Goal: Task Accomplishment & Management: Use online tool/utility

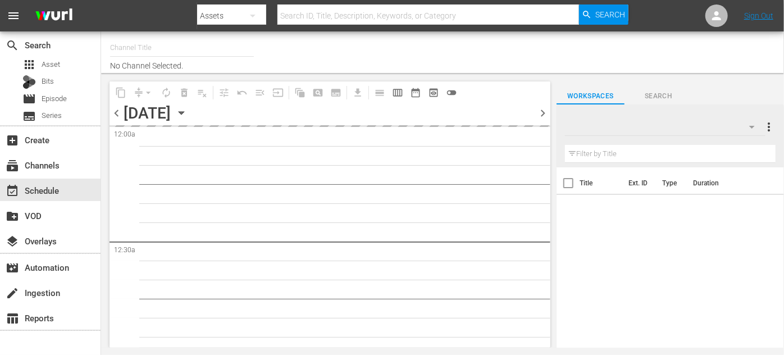
type input "ROKU-US -SPARK TV (1077)"
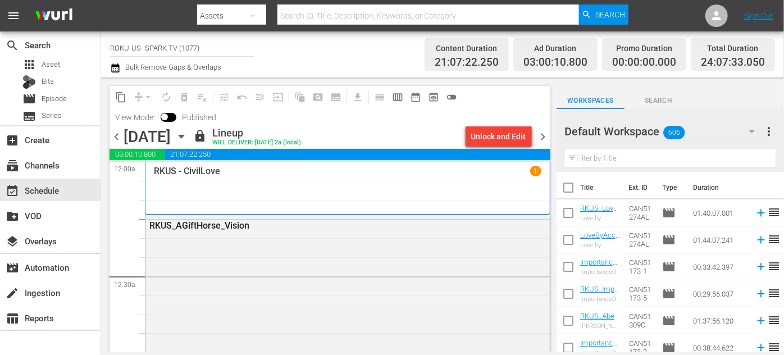
click at [188, 134] on icon "button" at bounding box center [181, 136] width 12 height 12
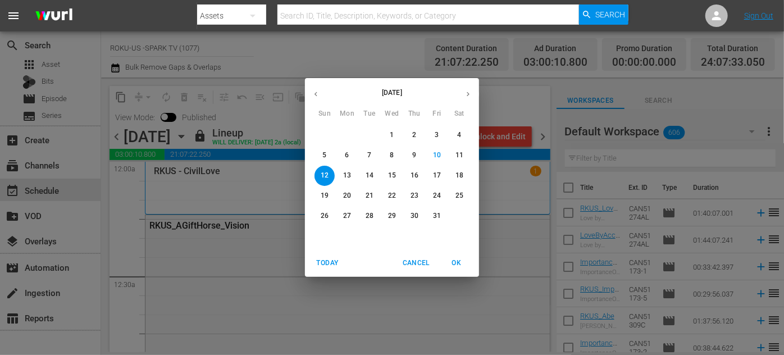
click at [344, 172] on p "13" at bounding box center [347, 176] width 8 height 10
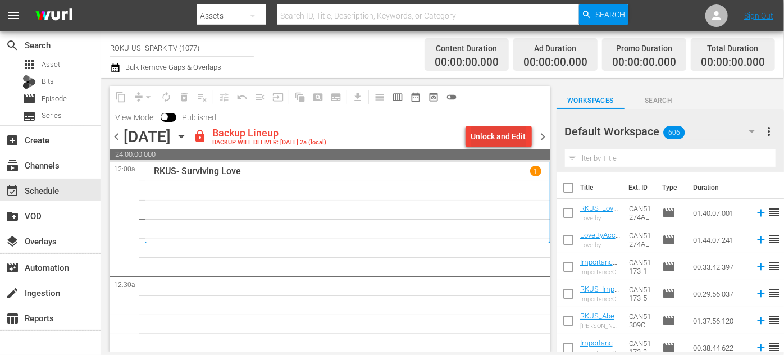
click at [503, 136] on div "Unlock and Edit" at bounding box center [498, 136] width 55 height 20
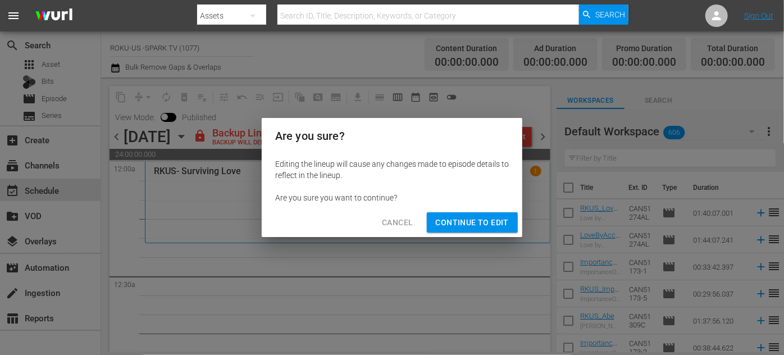
click at [469, 213] on button "Continue to Edit" at bounding box center [472, 222] width 91 height 21
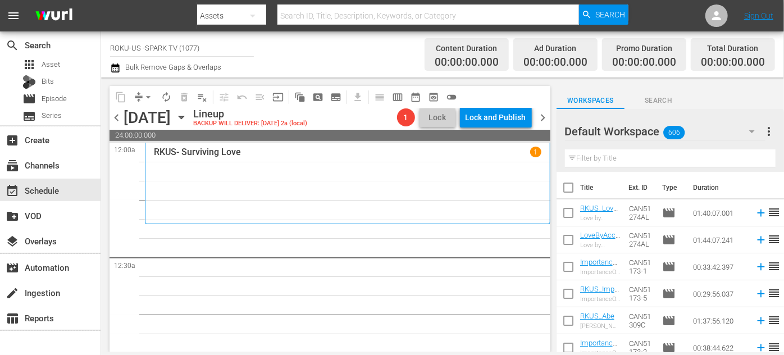
click at [754, 131] on icon "button" at bounding box center [752, 131] width 6 height 3
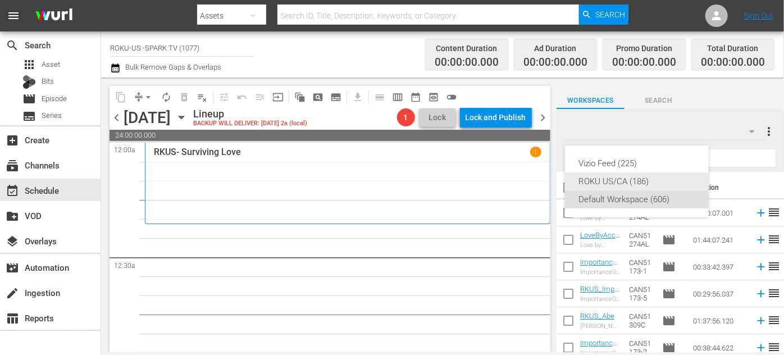
click at [609, 178] on div "ROKU US/CA (186)" at bounding box center [636, 181] width 117 height 18
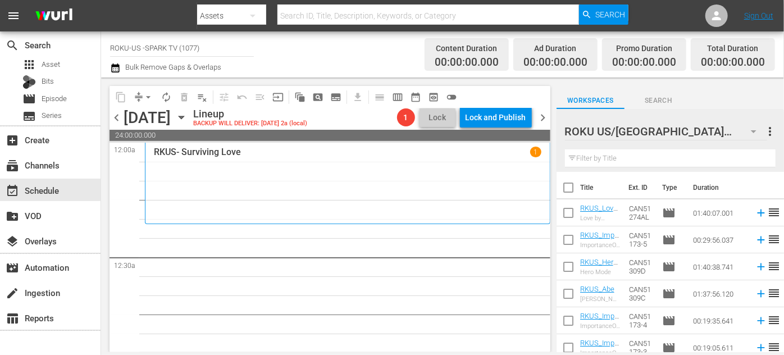
click at [594, 152] on input "text" at bounding box center [670, 158] width 211 height 18
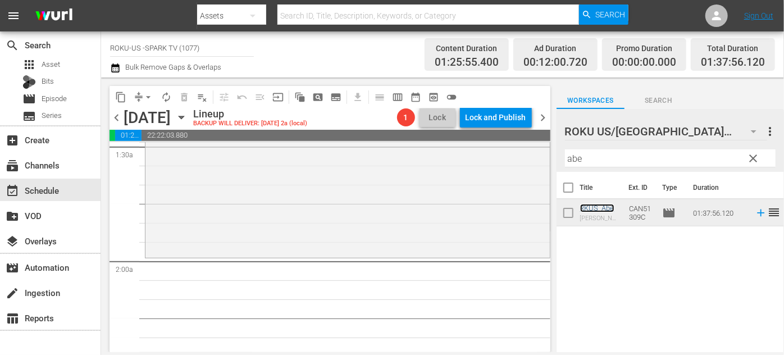
scroll to position [357, 0]
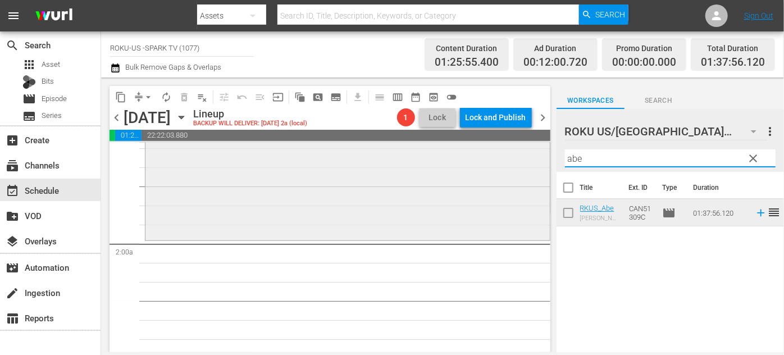
drag, startPoint x: 585, startPoint y: 157, endPoint x: 521, endPoint y: 145, distance: 65.1
click at [521, 145] on div "content_copy compress arrow_drop_down autorenew_outlined delete_forever_outline…" at bounding box center [442, 214] width 683 height 275
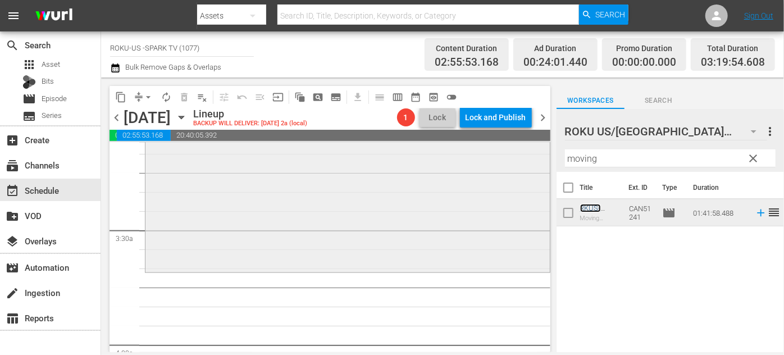
scroll to position [765, 0]
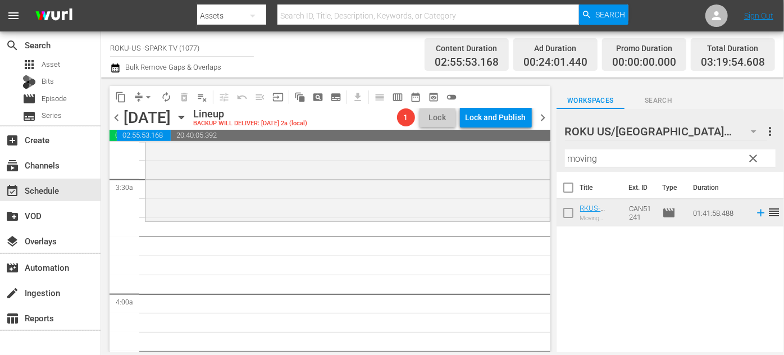
click at [603, 157] on input "moving" at bounding box center [670, 158] width 211 height 18
drag, startPoint x: 588, startPoint y: 157, endPoint x: 567, endPoint y: 154, distance: 20.9
click at [567, 154] on input "moving" at bounding box center [670, 158] width 211 height 18
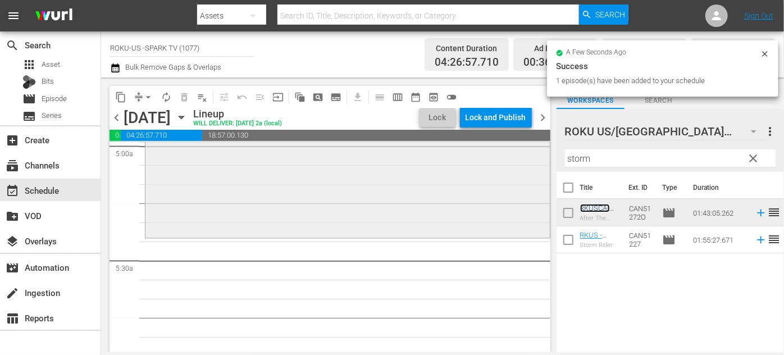
scroll to position [1174, 0]
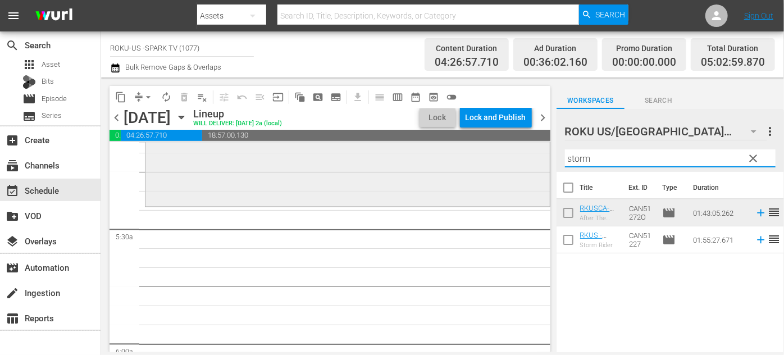
drag, startPoint x: 577, startPoint y: 160, endPoint x: 508, endPoint y: 161, distance: 69.6
click at [508, 161] on div "content_copy compress arrow_drop_down autorenew_outlined delete_forever_outline…" at bounding box center [442, 214] width 683 height 275
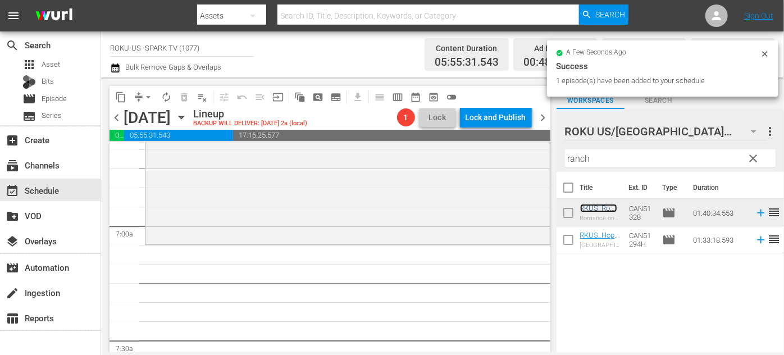
scroll to position [1582, 0]
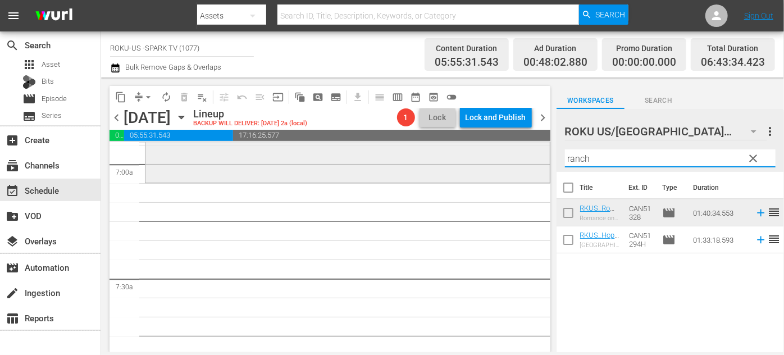
drag, startPoint x: 611, startPoint y: 158, endPoint x: 454, endPoint y: 155, distance: 157.3
click at [454, 155] on div "content_copy compress arrow_drop_down autorenew_outlined delete_forever_outline…" at bounding box center [442, 214] width 683 height 275
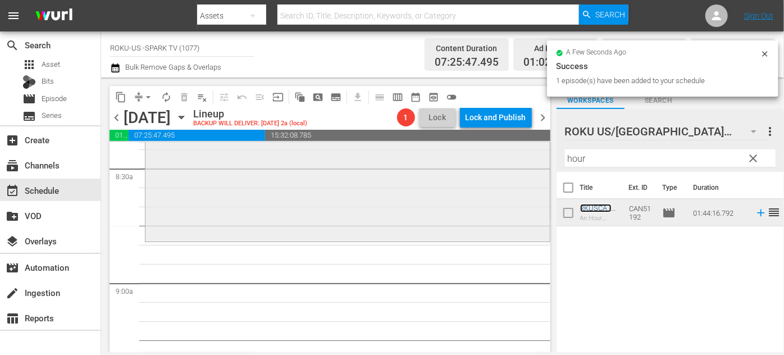
scroll to position [1940, 0]
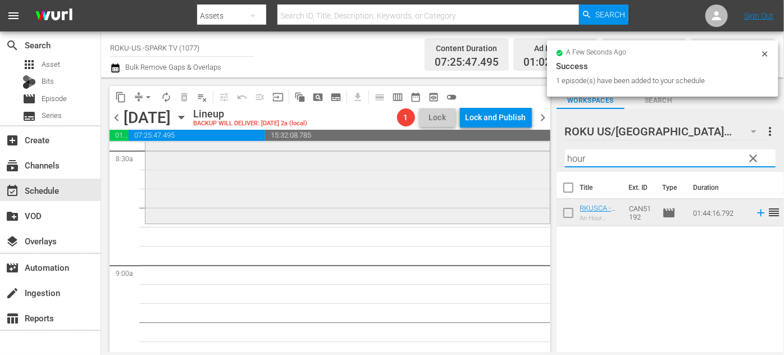
click at [526, 158] on div "content_copy compress arrow_drop_down autorenew_outlined delete_forever_outline…" at bounding box center [442, 214] width 683 height 275
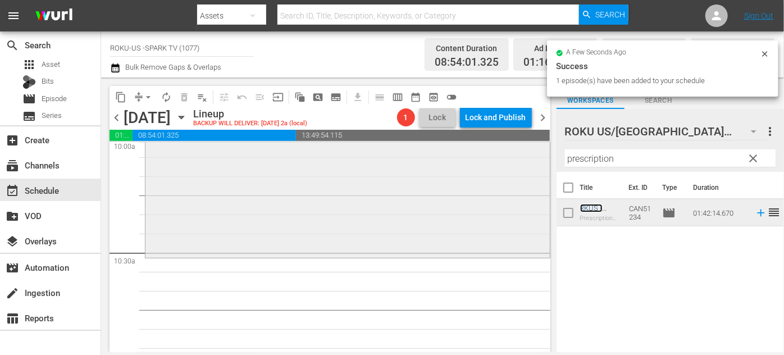
scroll to position [2297, 0]
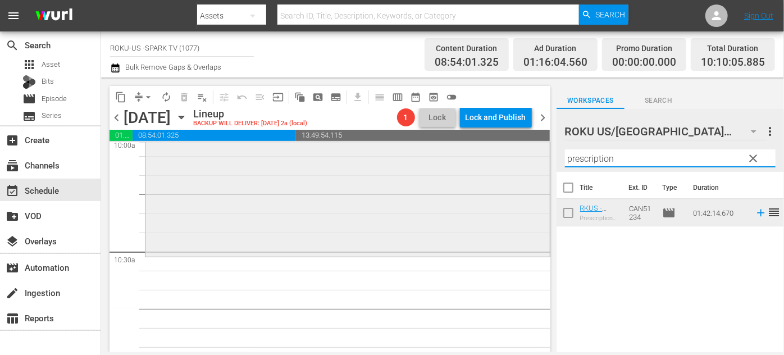
drag, startPoint x: 590, startPoint y: 159, endPoint x: 524, endPoint y: 159, distance: 65.7
click at [524, 159] on div "content_copy compress arrow_drop_down autorenew_outlined delete_forever_outline…" at bounding box center [442, 214] width 683 height 275
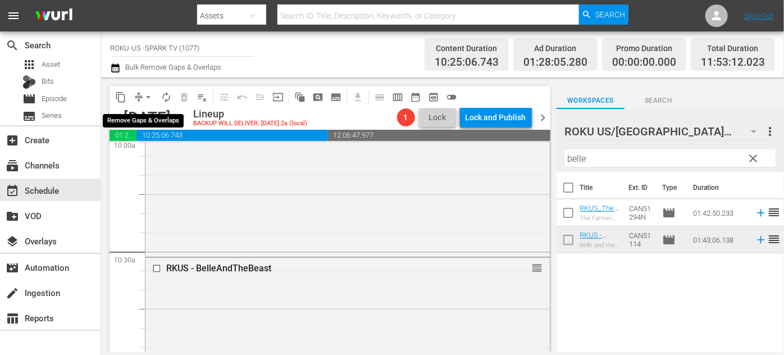
click at [147, 92] on span "arrow_drop_down" at bounding box center [148, 97] width 11 height 11
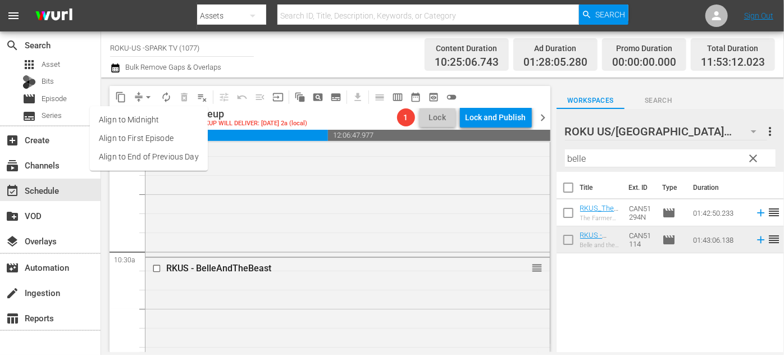
click at [160, 154] on li "Align to End of Previous Day" at bounding box center [149, 157] width 118 height 19
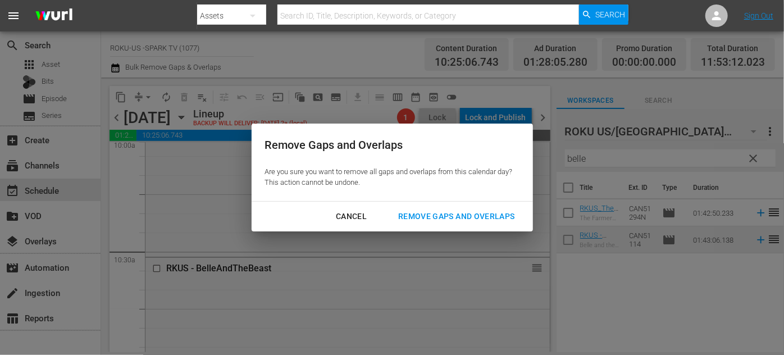
click at [436, 212] on div "Remove Gaps and Overlaps" at bounding box center [456, 216] width 134 height 14
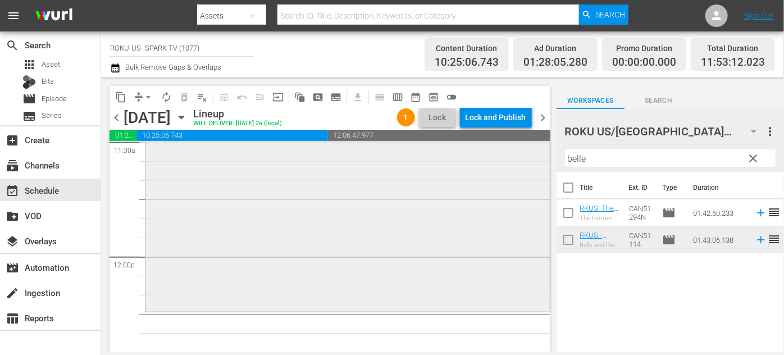
scroll to position [2654, 0]
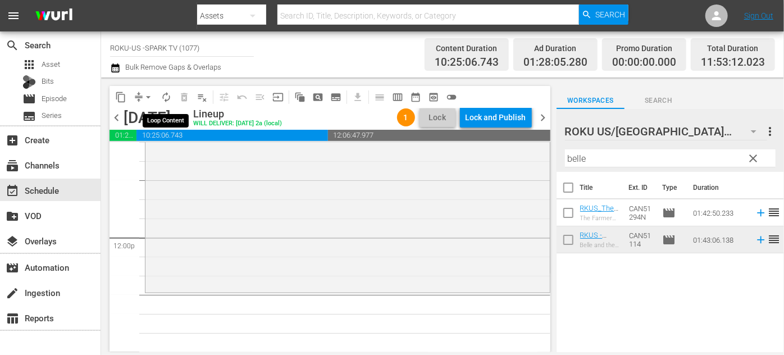
click at [169, 95] on span "autorenew_outlined" at bounding box center [166, 97] width 11 height 11
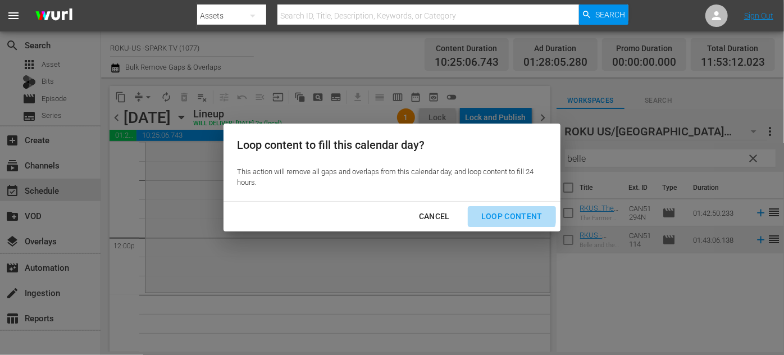
click at [497, 211] on div "Loop Content" at bounding box center [511, 216] width 79 height 14
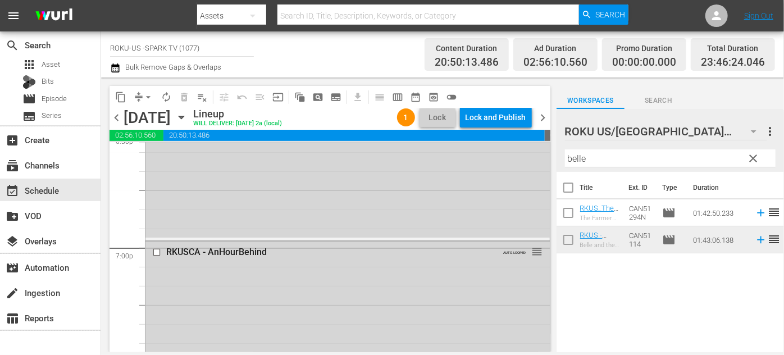
scroll to position [4247, 0]
click at [507, 115] on div "Lock and Publish" at bounding box center [496, 117] width 61 height 20
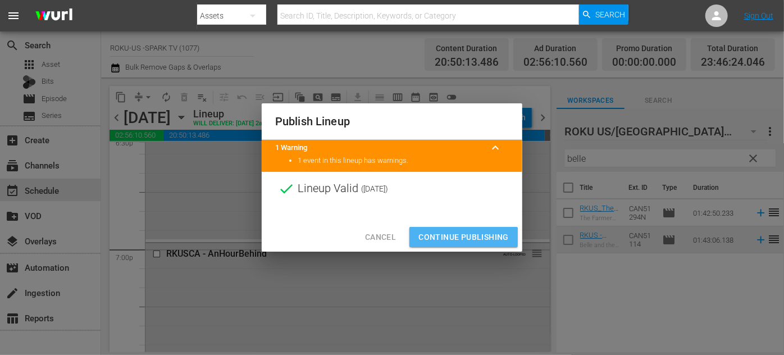
click at [430, 239] on span "Continue Publishing" at bounding box center [463, 237] width 90 height 14
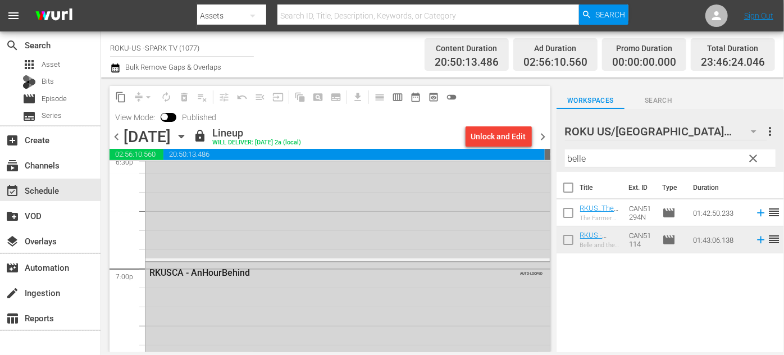
click at [188, 134] on icon "button" at bounding box center [181, 136] width 12 height 12
click at [188, 138] on icon "button" at bounding box center [181, 136] width 12 height 12
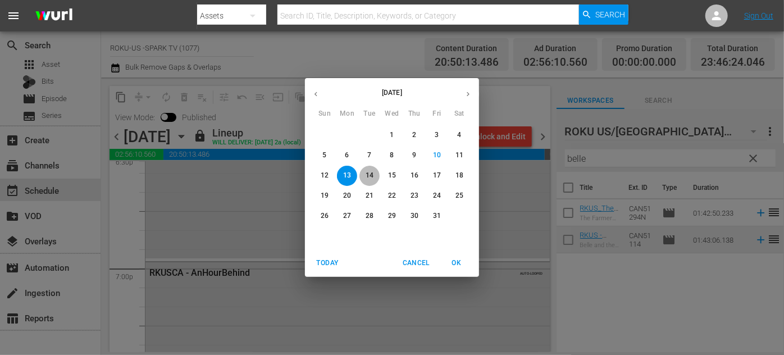
click at [367, 172] on p "14" at bounding box center [370, 176] width 8 height 10
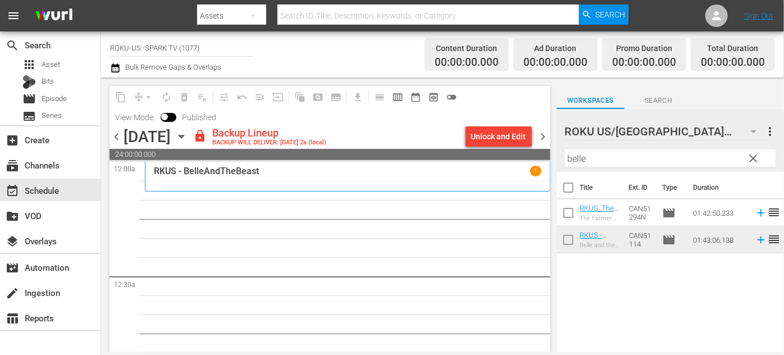
click at [113, 134] on span "chevron_left" at bounding box center [117, 137] width 14 height 14
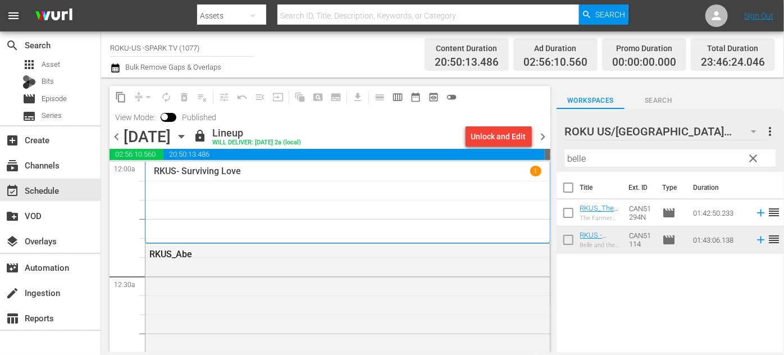
click at [541, 134] on span "chevron_right" at bounding box center [543, 137] width 14 height 14
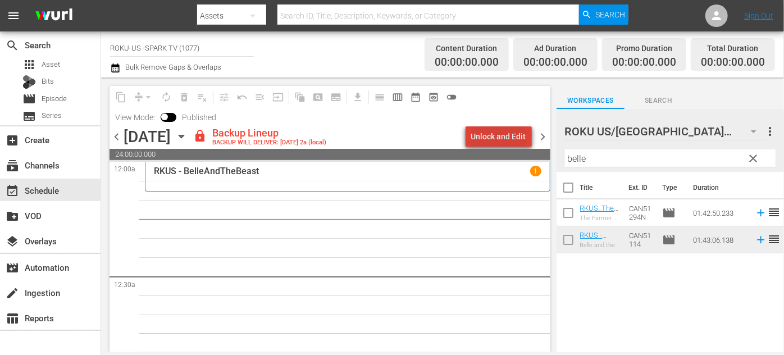
click at [505, 139] on div "Unlock and Edit" at bounding box center [498, 136] width 55 height 20
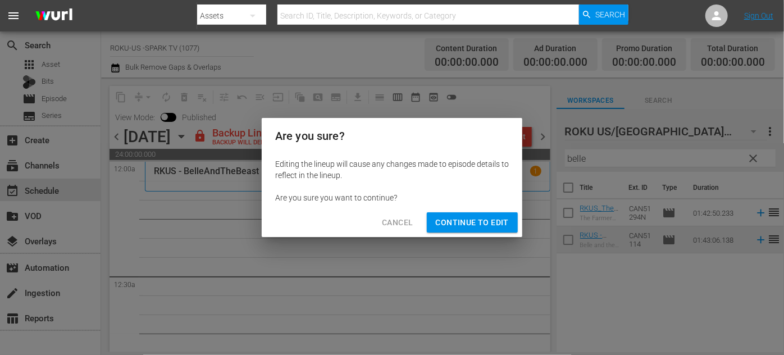
click at [494, 221] on span "Continue to Edit" at bounding box center [472, 223] width 73 height 14
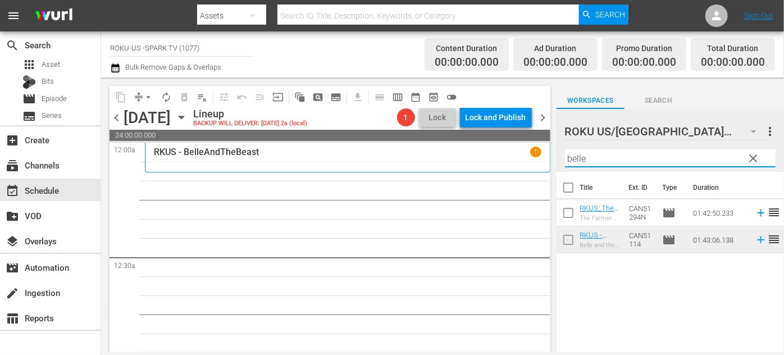
drag, startPoint x: 599, startPoint y: 164, endPoint x: 536, endPoint y: 159, distance: 63.1
click at [536, 159] on div "content_copy compress arrow_drop_down autorenew_outlined delete_forever_outline…" at bounding box center [442, 214] width 683 height 275
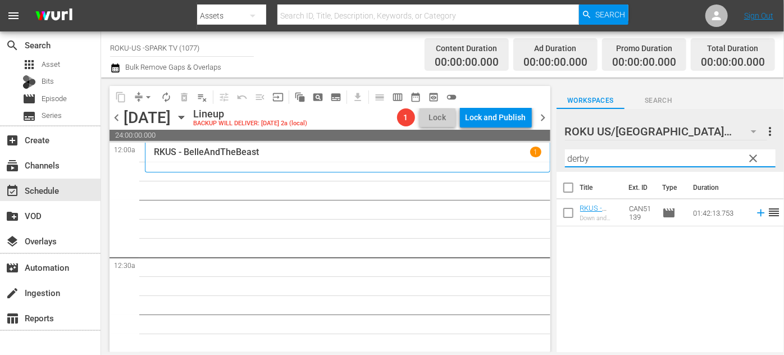
drag, startPoint x: 416, startPoint y: 203, endPoint x: 401, endPoint y: 194, distance: 17.9
drag, startPoint x: 394, startPoint y: 177, endPoint x: 239, endPoint y: 188, distance: 154.8
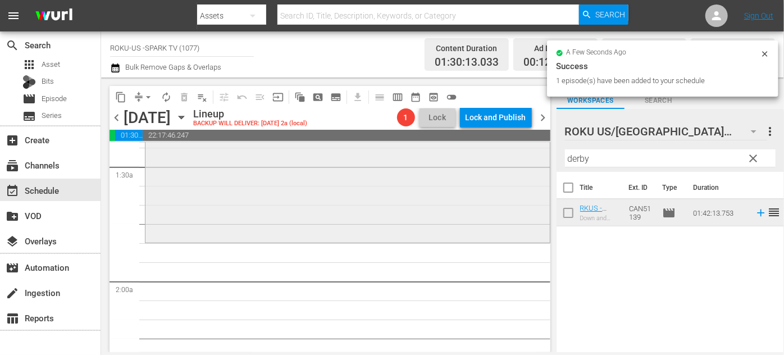
scroll to position [357, 0]
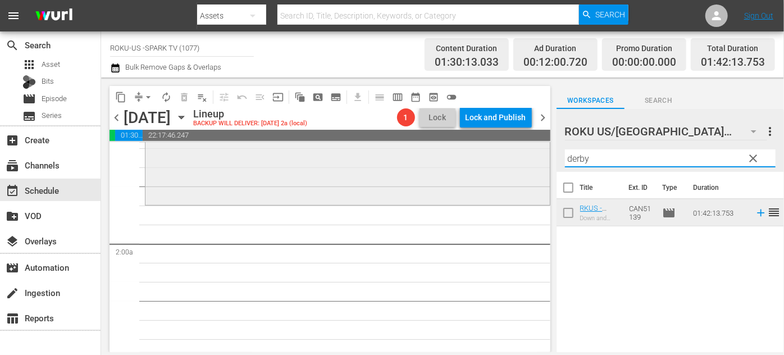
drag, startPoint x: 603, startPoint y: 157, endPoint x: 530, endPoint y: 154, distance: 73.6
click at [530, 154] on div "content_copy compress arrow_drop_down autorenew_outlined delete_forever_outline…" at bounding box center [442, 214] width 683 height 275
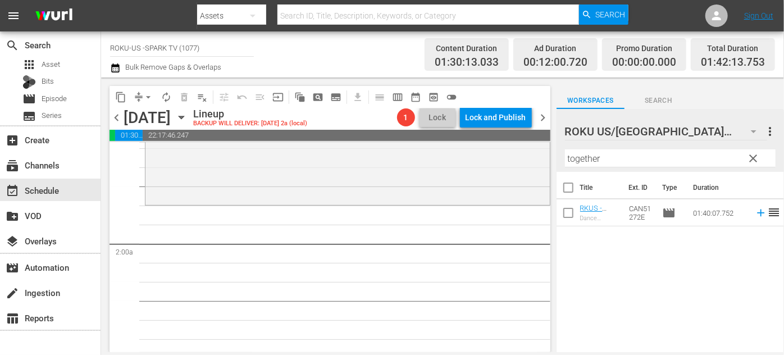
drag, startPoint x: 363, startPoint y: 202, endPoint x: 278, endPoint y: 215, distance: 86.3
drag, startPoint x: 278, startPoint y: 215, endPoint x: 245, endPoint y: 207, distance: 33.4
drag, startPoint x: 245, startPoint y: 207, endPoint x: 239, endPoint y: 208, distance: 6.2
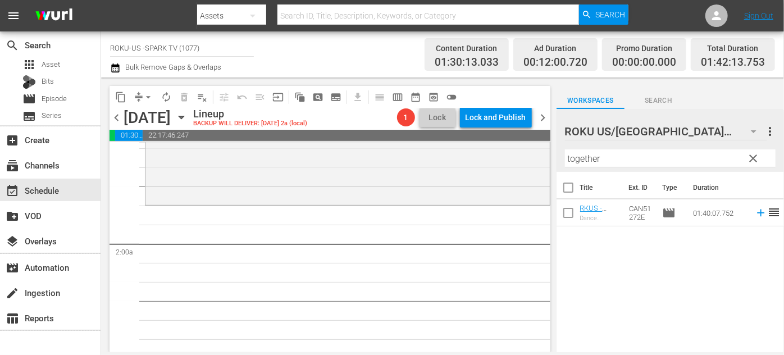
drag, startPoint x: 221, startPoint y: 206, endPoint x: 186, endPoint y: 231, distance: 43.0
drag, startPoint x: 186, startPoint y: 231, endPoint x: 195, endPoint y: 229, distance: 9.4
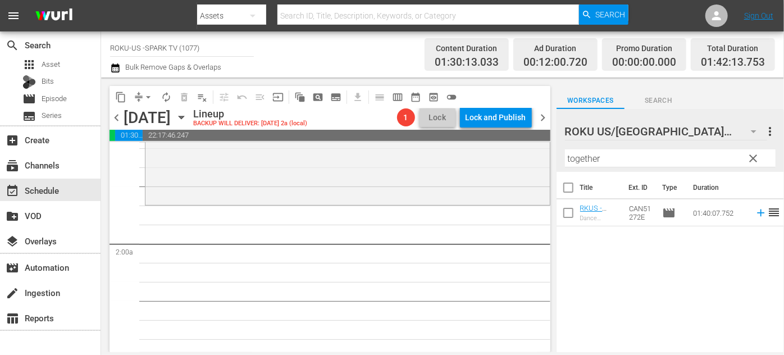
drag, startPoint x: 193, startPoint y: 200, endPoint x: 232, endPoint y: 218, distance: 42.5
drag, startPoint x: 458, startPoint y: 213, endPoint x: 477, endPoint y: 212, distance: 19.1
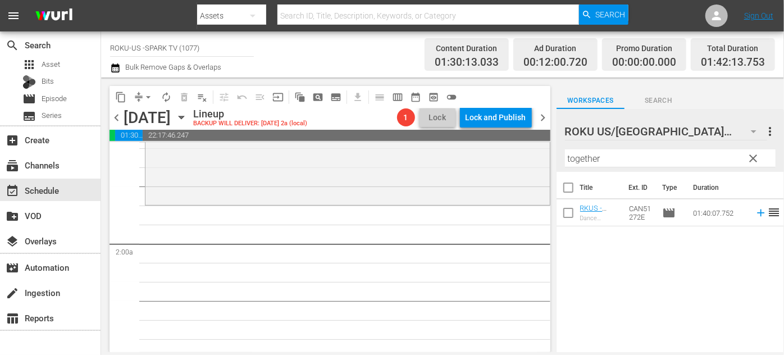
drag, startPoint x: 477, startPoint y: 212, endPoint x: 485, endPoint y: 210, distance: 7.5
drag, startPoint x: 489, startPoint y: 209, endPoint x: 518, endPoint y: 211, distance: 29.8
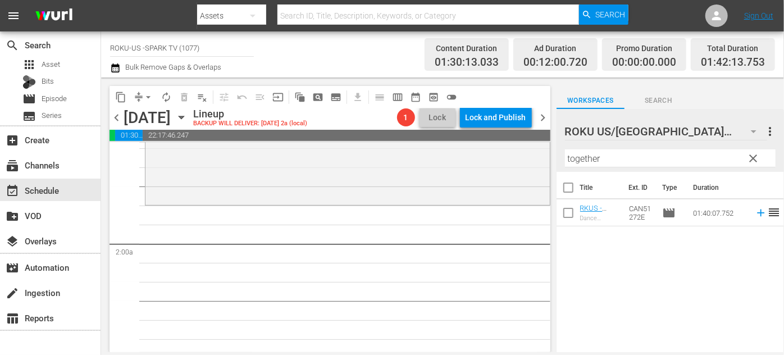
click at [589, 217] on div "Dance Together" at bounding box center [600, 218] width 40 height 7
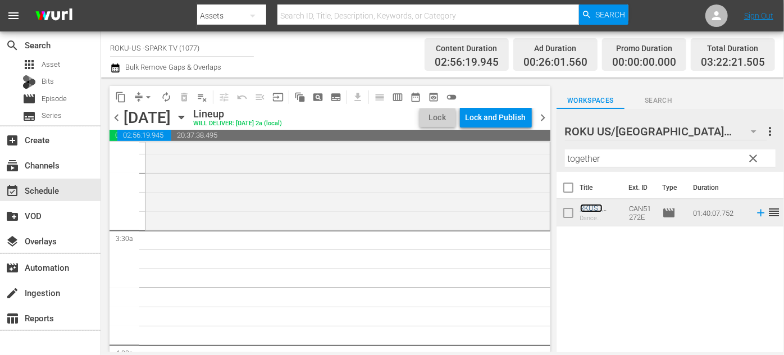
scroll to position [714, 0]
drag, startPoint x: 621, startPoint y: 156, endPoint x: 539, endPoint y: 163, distance: 82.3
click at [539, 163] on div "content_copy compress arrow_drop_down autorenew_outlined delete_forever_outline…" at bounding box center [442, 214] width 683 height 275
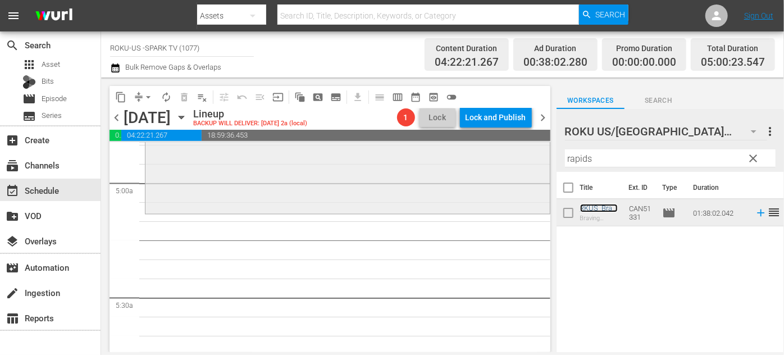
scroll to position [1123, 0]
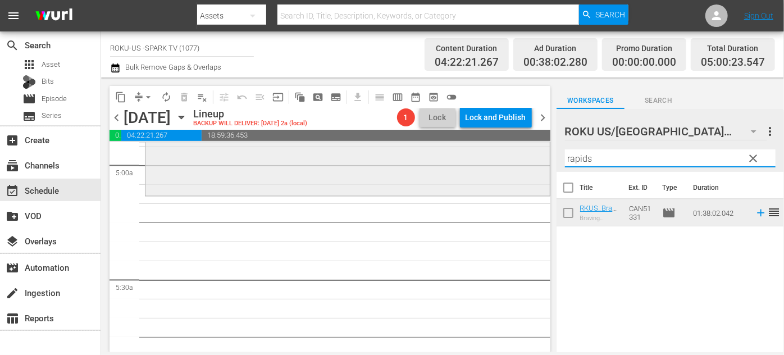
drag, startPoint x: 535, startPoint y: 167, endPoint x: 513, endPoint y: 168, distance: 21.9
click at [513, 168] on div "content_copy compress arrow_drop_down autorenew_outlined delete_forever_outline…" at bounding box center [442, 214] width 683 height 275
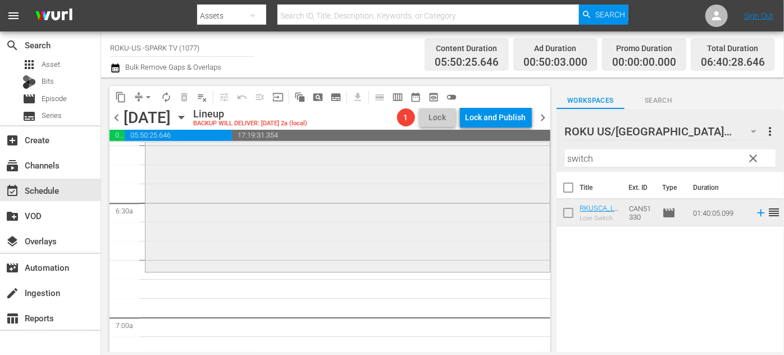
scroll to position [1480, 0]
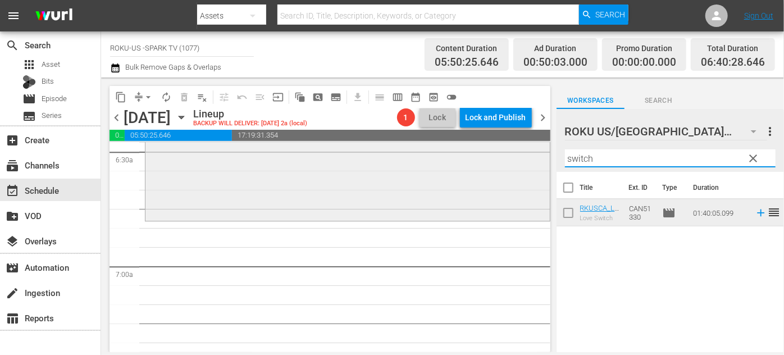
drag, startPoint x: 608, startPoint y: 150, endPoint x: 541, endPoint y: 153, distance: 66.9
click at [541, 153] on div "content_copy compress arrow_drop_down autorenew_outlined delete_forever_outline…" at bounding box center [442, 214] width 683 height 275
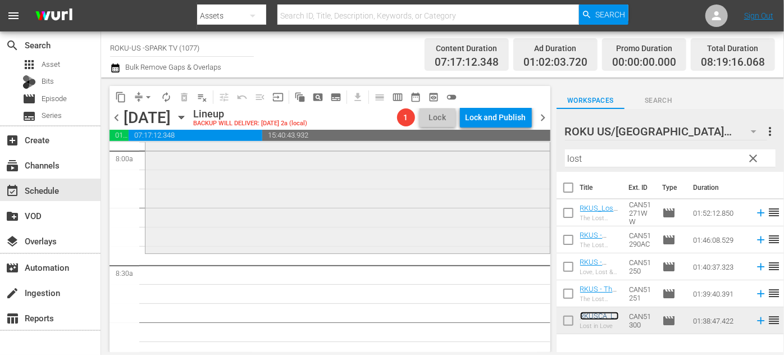
scroll to position [1837, 0]
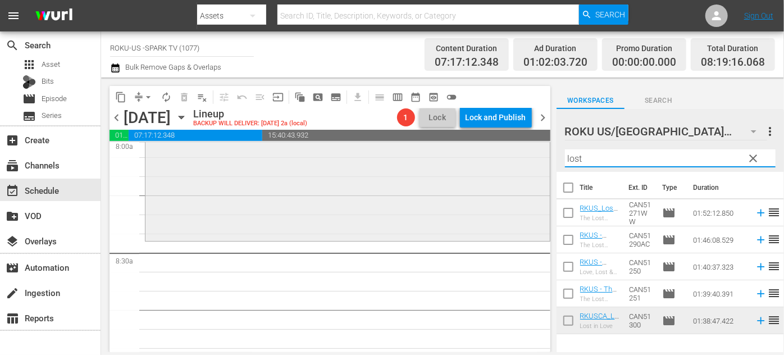
drag, startPoint x: 593, startPoint y: 161, endPoint x: 518, endPoint y: 167, distance: 74.9
click at [518, 167] on div "content_copy compress arrow_drop_down autorenew_outlined delete_forever_outline…" at bounding box center [442, 214] width 683 height 275
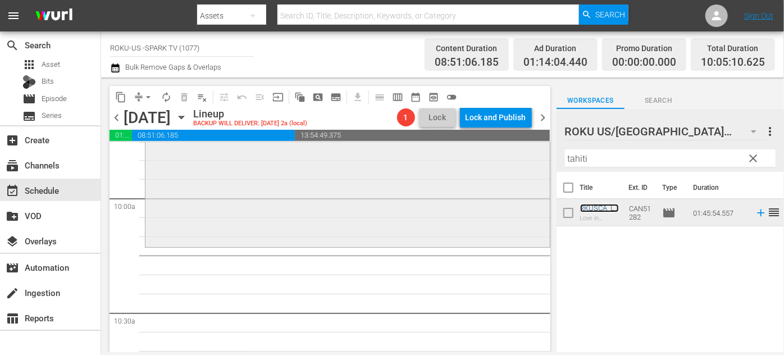
scroll to position [2246, 0]
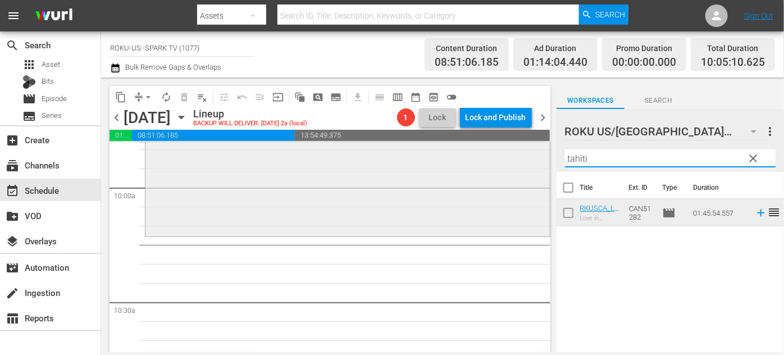
drag, startPoint x: 600, startPoint y: 159, endPoint x: 535, endPoint y: 159, distance: 65.1
click at [535, 159] on div "content_copy compress arrow_drop_down autorenew_outlined delete_forever_outline…" at bounding box center [442, 214] width 683 height 275
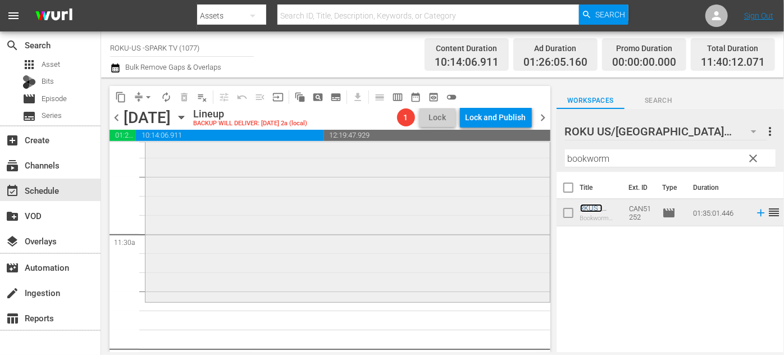
scroll to position [2552, 0]
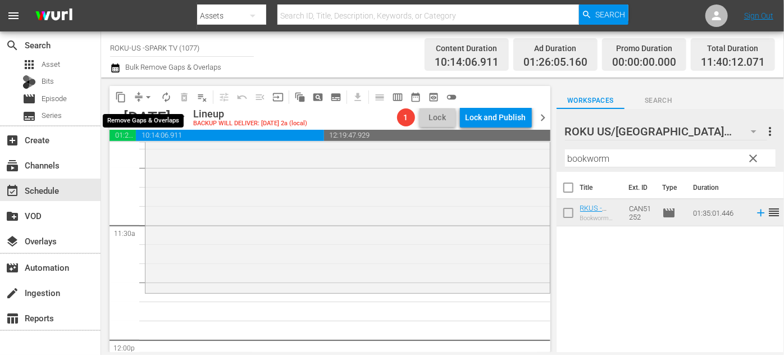
click at [149, 97] on span "arrow_drop_down" at bounding box center [148, 97] width 11 height 11
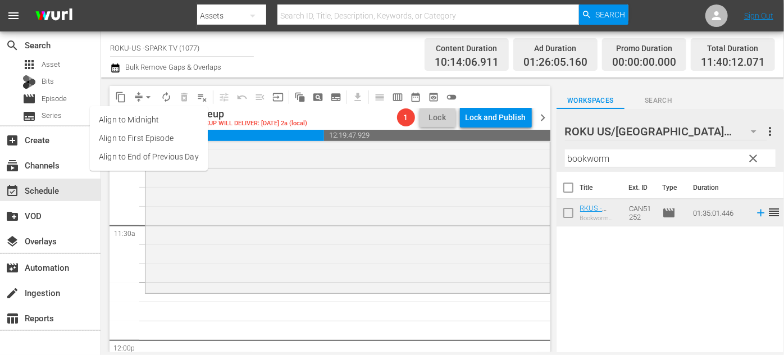
click at [153, 155] on li "Align to End of Previous Day" at bounding box center [149, 157] width 118 height 19
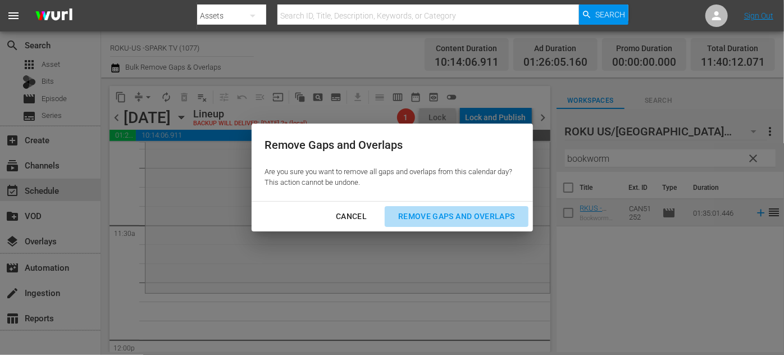
click at [448, 217] on div "Remove Gaps and Overlaps" at bounding box center [456, 216] width 134 height 14
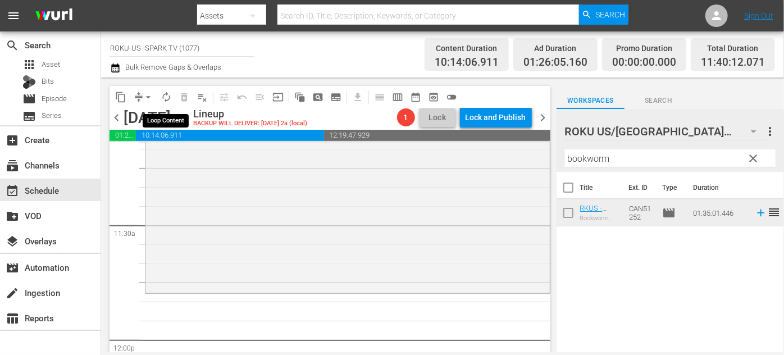
click at [172, 99] on button "autorenew_outlined" at bounding box center [166, 97] width 18 height 18
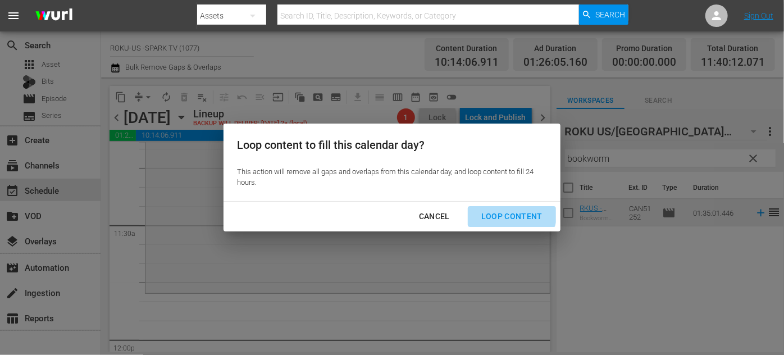
click at [508, 212] on div "Loop Content" at bounding box center [511, 216] width 79 height 14
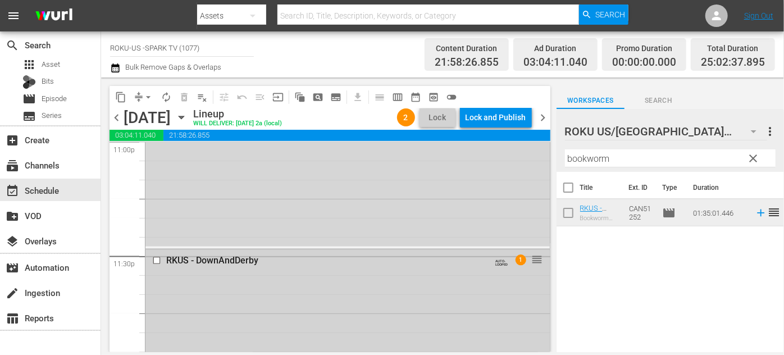
scroll to position [5252, 0]
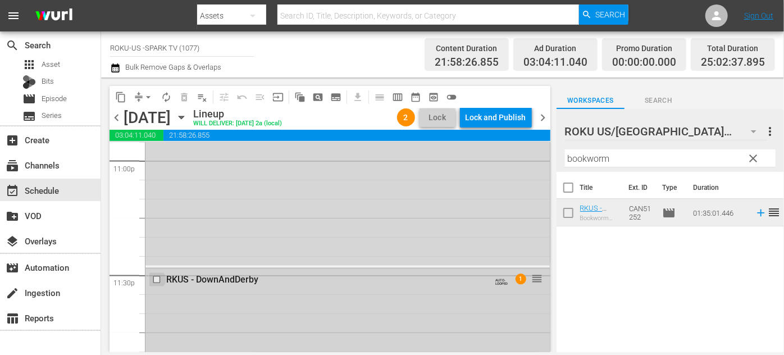
click at [158, 277] on input "checkbox" at bounding box center [158, 280] width 12 height 10
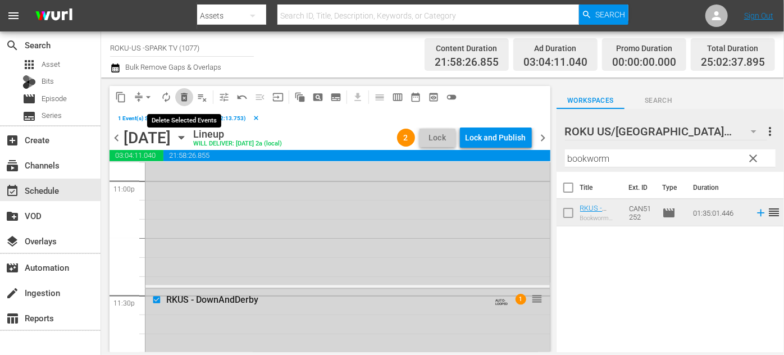
click at [185, 97] on span "delete_forever_outlined" at bounding box center [184, 97] width 11 height 11
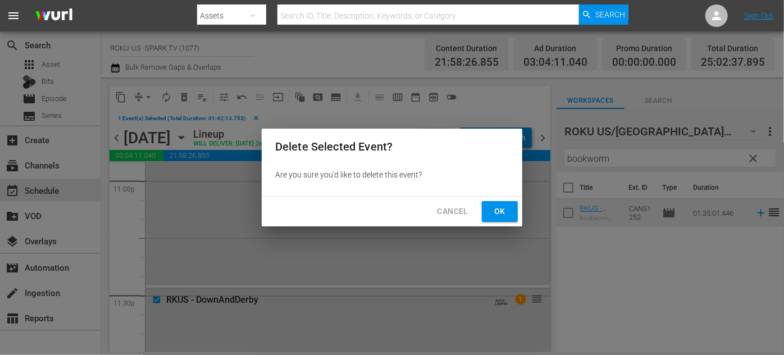
click at [513, 210] on button "Ok" at bounding box center [500, 211] width 36 height 21
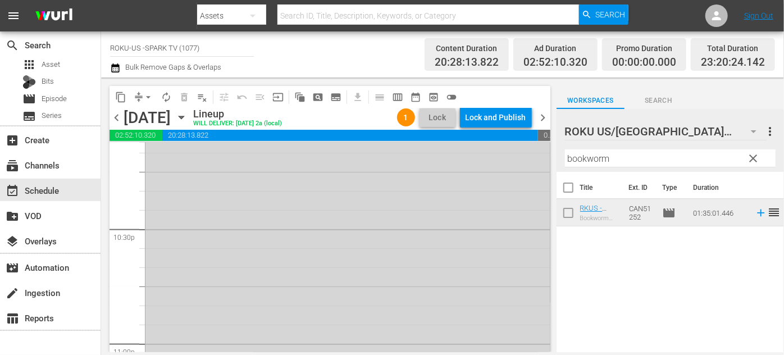
scroll to position [4834, 0]
drag, startPoint x: 559, startPoint y: 275, endPoint x: 567, endPoint y: 231, distance: 44.5
click at [567, 231] on div "Title Ext. ID Type Duration RKUS - BookwormAndTheBeast Bookworm and the Beast C…" at bounding box center [670, 263] width 227 height 182
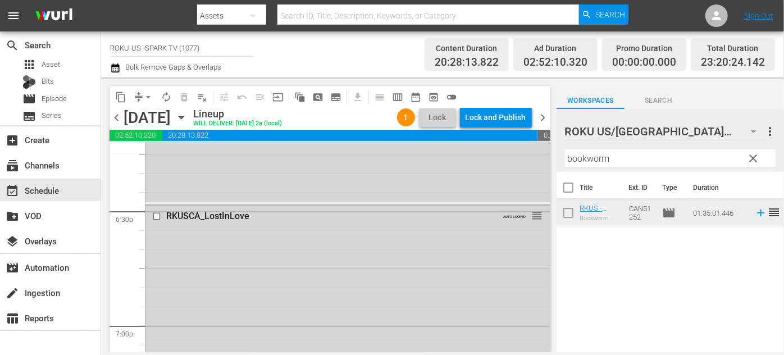
scroll to position [4221, 0]
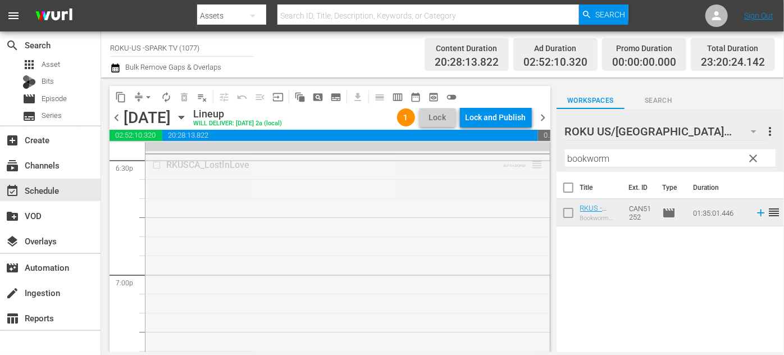
drag, startPoint x: 531, startPoint y: 163, endPoint x: 517, endPoint y: 277, distance: 114.2
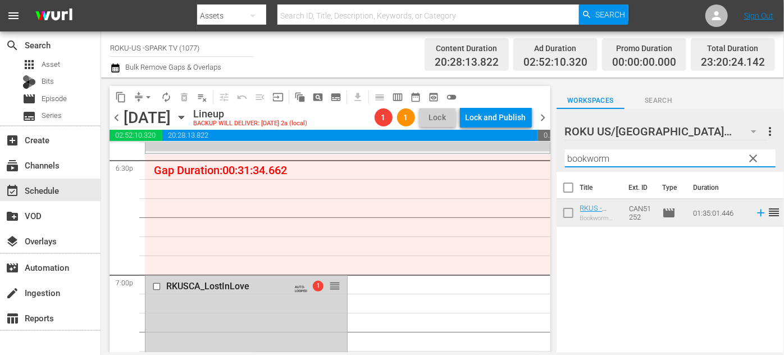
drag, startPoint x: 635, startPoint y: 155, endPoint x: 540, endPoint y: 144, distance: 95.5
click at [540, 144] on div "content_copy compress arrow_drop_down autorenew_outlined delete_forever_outline…" at bounding box center [442, 214] width 683 height 275
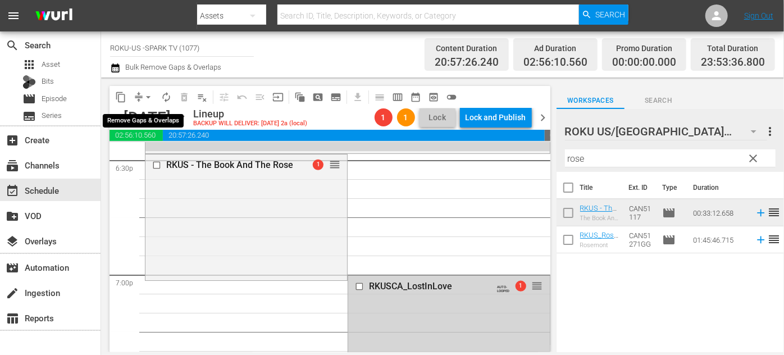
click at [148, 97] on span "arrow_drop_down" at bounding box center [148, 97] width 11 height 11
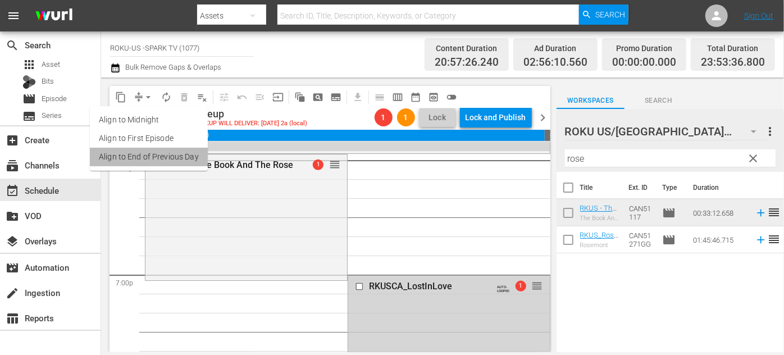
click at [161, 152] on li "Align to End of Previous Day" at bounding box center [149, 157] width 118 height 19
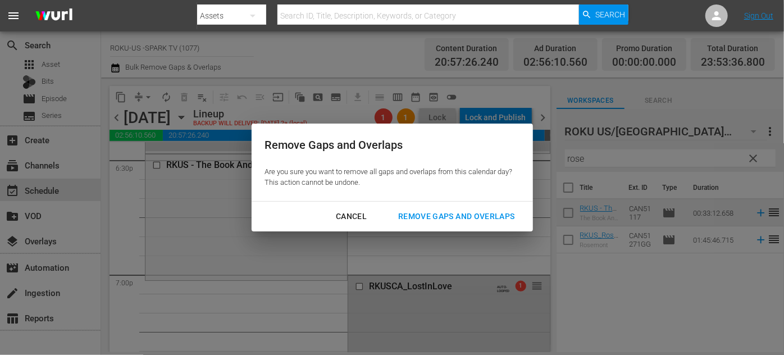
click at [464, 217] on div "Remove Gaps and Overlaps" at bounding box center [456, 216] width 134 height 14
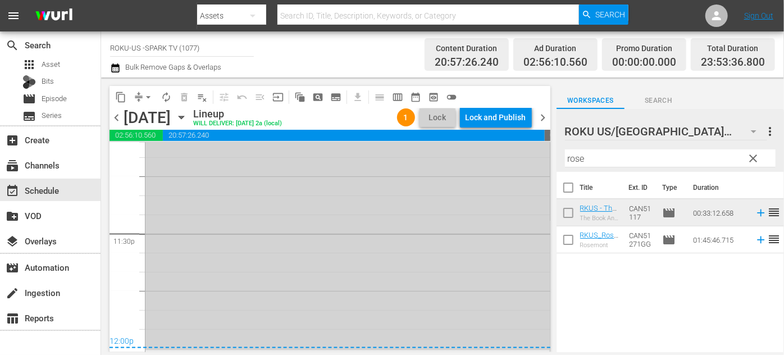
scroll to position [5294, 0]
click at [498, 120] on div "Lock and Publish" at bounding box center [496, 117] width 61 height 20
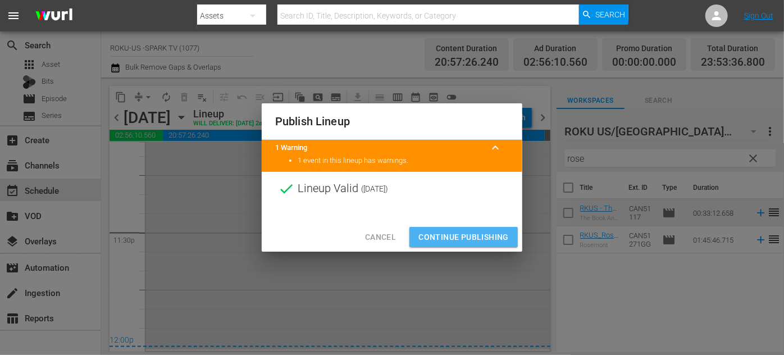
click at [465, 234] on span "Continue Publishing" at bounding box center [463, 237] width 90 height 14
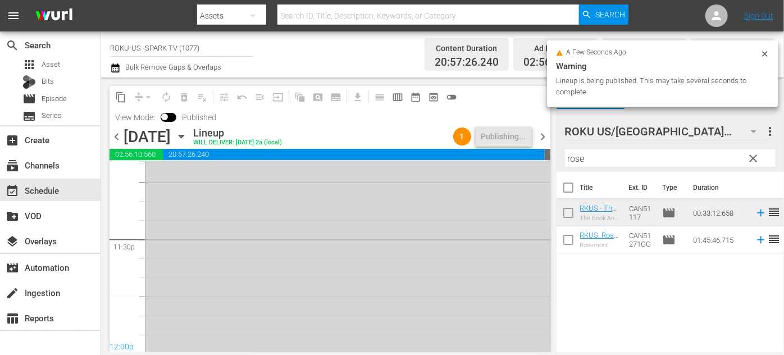
scroll to position [5313, 0]
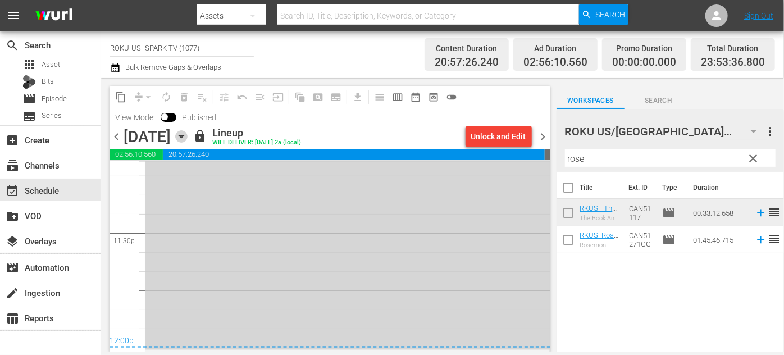
click at [184, 136] on icon "button" at bounding box center [181, 136] width 5 height 3
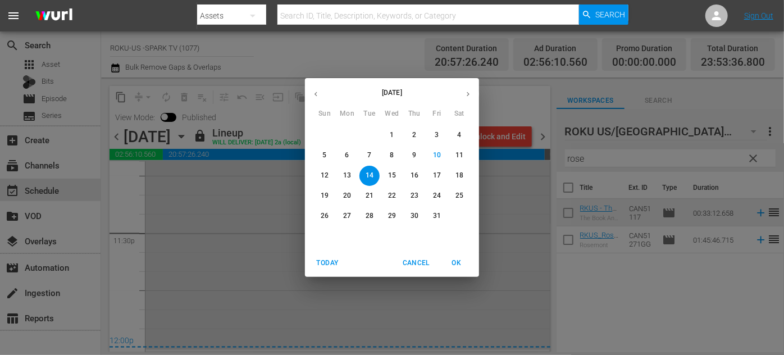
click at [389, 176] on p "15" at bounding box center [392, 176] width 8 height 10
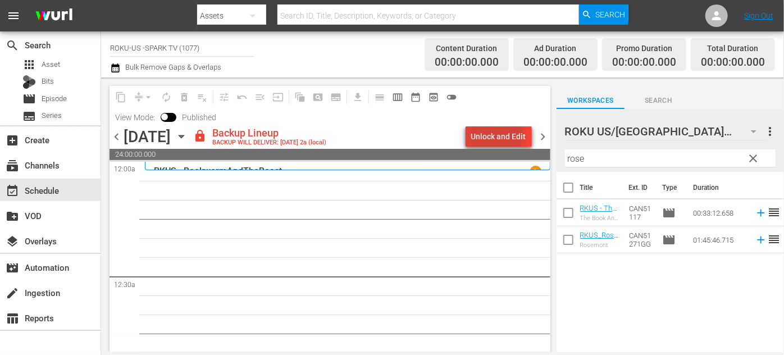
click at [494, 134] on div "Unlock and Edit" at bounding box center [498, 136] width 55 height 20
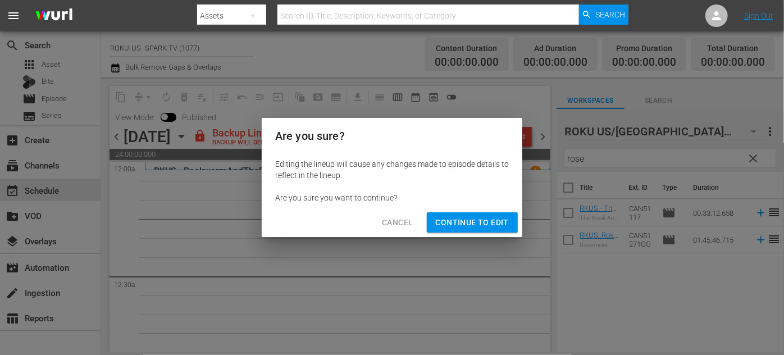
click at [475, 222] on span "Continue to Edit" at bounding box center [472, 223] width 73 height 14
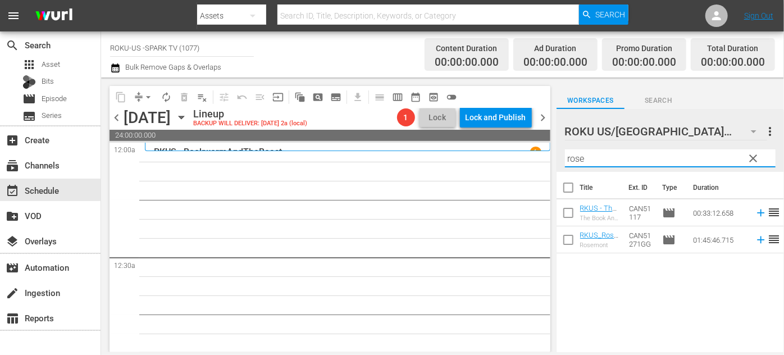
drag, startPoint x: 585, startPoint y: 154, endPoint x: 534, endPoint y: 157, distance: 51.2
click at [534, 157] on div "content_copy compress arrow_drop_down autorenew_outlined delete_forever_outline…" at bounding box center [442, 214] width 683 height 275
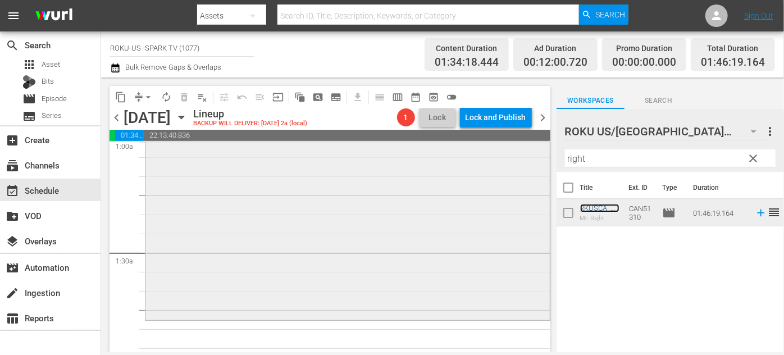
scroll to position [306, 0]
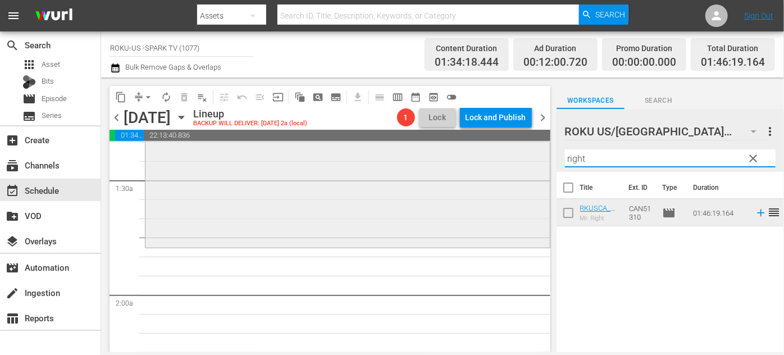
drag, startPoint x: 553, startPoint y: 155, endPoint x: 531, endPoint y: 155, distance: 21.9
click at [531, 155] on div "content_copy compress arrow_drop_down autorenew_outlined delete_forever_outline…" at bounding box center [442, 214] width 683 height 275
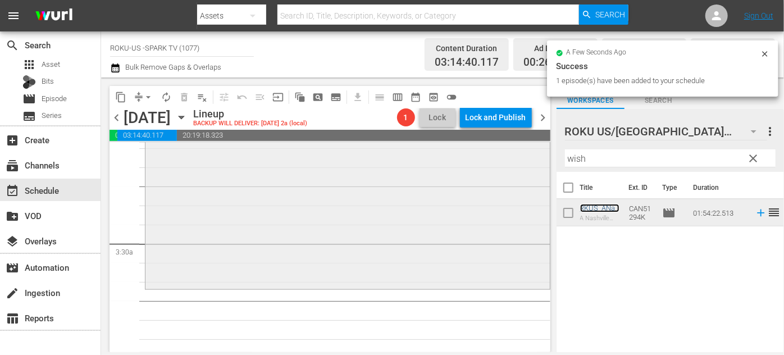
scroll to position [765, 0]
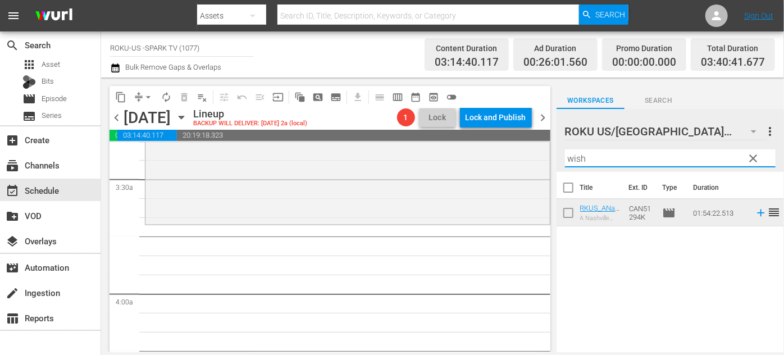
drag, startPoint x: 612, startPoint y: 157, endPoint x: 542, endPoint y: 159, distance: 69.7
click at [542, 159] on div "content_copy compress arrow_drop_down autorenew_outlined delete_forever_outline…" at bounding box center [442, 214] width 683 height 275
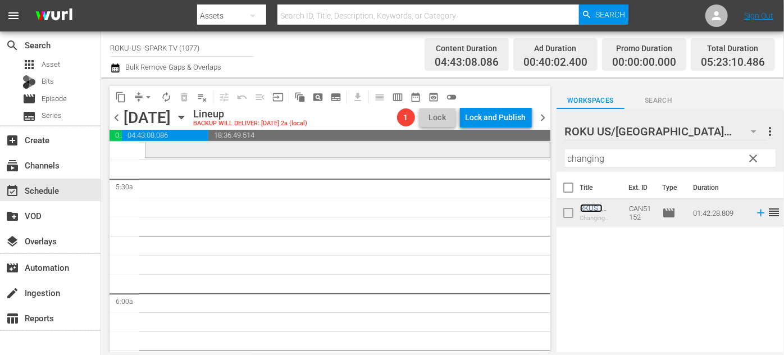
scroll to position [1225, 0]
drag, startPoint x: 610, startPoint y: 159, endPoint x: 508, endPoint y: 158, distance: 102.8
click at [508, 158] on div "content_copy compress arrow_drop_down autorenew_outlined delete_forever_outline…" at bounding box center [442, 214] width 683 height 275
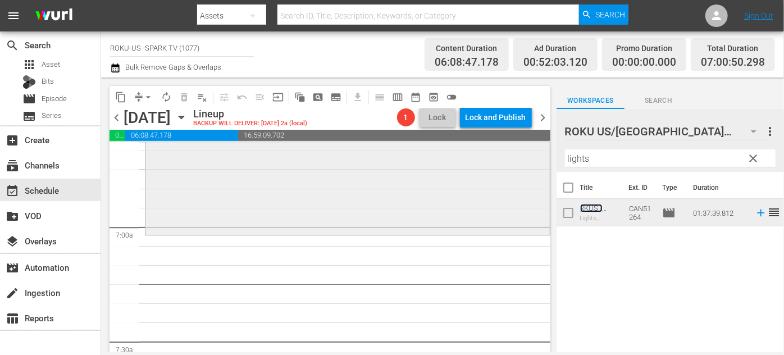
scroll to position [1531, 0]
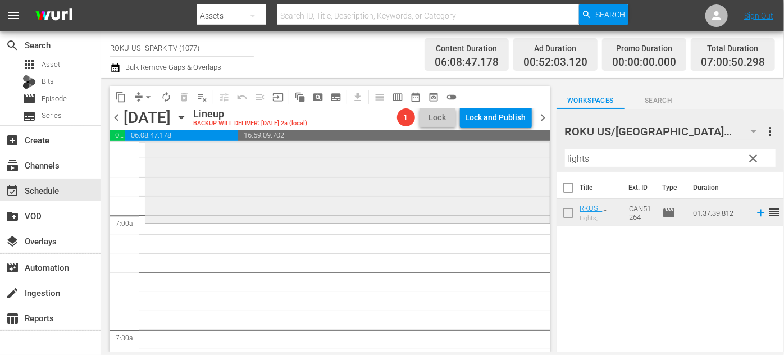
click at [523, 155] on div "RKUS - LightsCameraRomance reorder" at bounding box center [347, 36] width 404 height 370
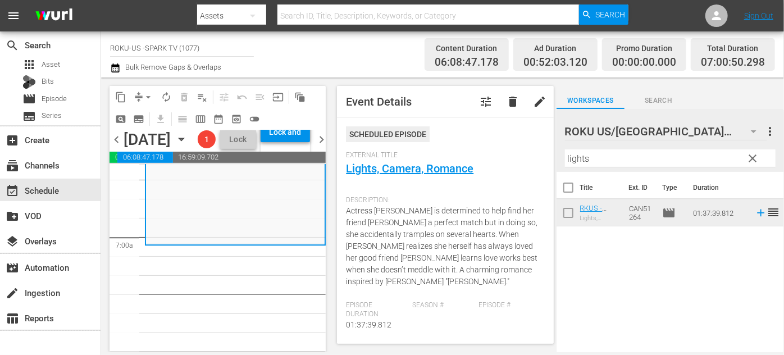
click at [594, 155] on input "lights" at bounding box center [670, 158] width 211 height 18
click at [539, 159] on div "Event Details tune delete edit Scheduled Episode External Title Lights, Camera,…" at bounding box center [445, 215] width 216 height 258
drag, startPoint x: 588, startPoint y: 158, endPoint x: 563, endPoint y: 159, distance: 25.3
click at [563, 159] on div "ROKU US/CA 186 ROKU US/[GEOGRAPHIC_DATA] more_vert clear Filter by Title lights" at bounding box center [670, 140] width 227 height 63
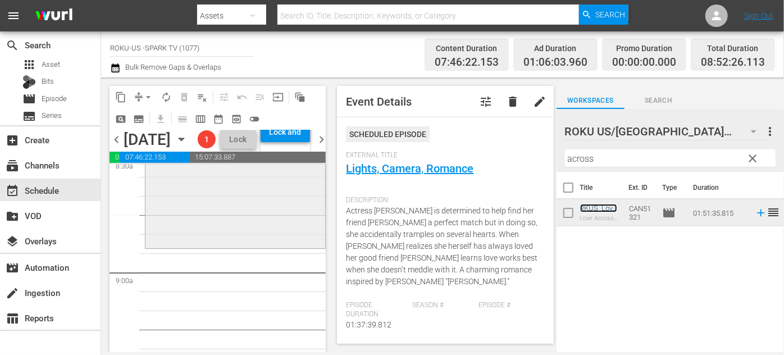
scroll to position [1991, 0]
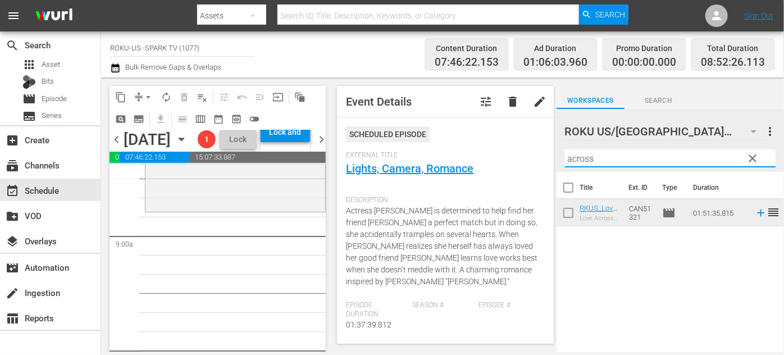
drag, startPoint x: 601, startPoint y: 156, endPoint x: 494, endPoint y: 158, distance: 107.3
click at [494, 157] on div "content_copy compress arrow_drop_down autorenew_outlined delete_forever_outline…" at bounding box center [442, 214] width 683 height 275
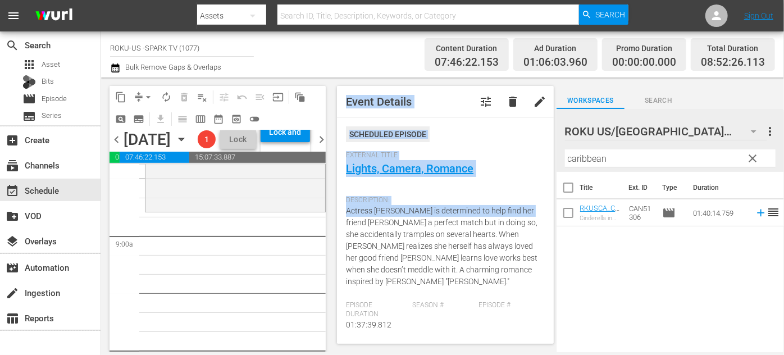
drag, startPoint x: 225, startPoint y: 235, endPoint x: 320, endPoint y: 234, distance: 94.3
click at [187, 229] on div "content_copy compress arrow_drop_down autorenew_outlined delete_forever_outline…" at bounding box center [442, 214] width 683 height 275
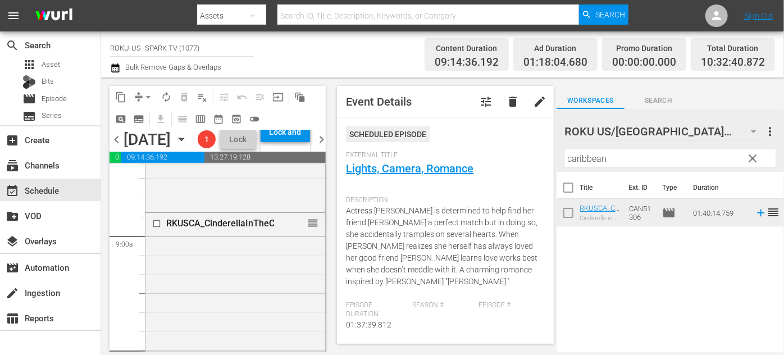
click at [627, 285] on div "Title Ext. ID Type Duration RKUSCA_CinderellaInTheCaribbean Cinderella in the […" at bounding box center [670, 263] width 227 height 182
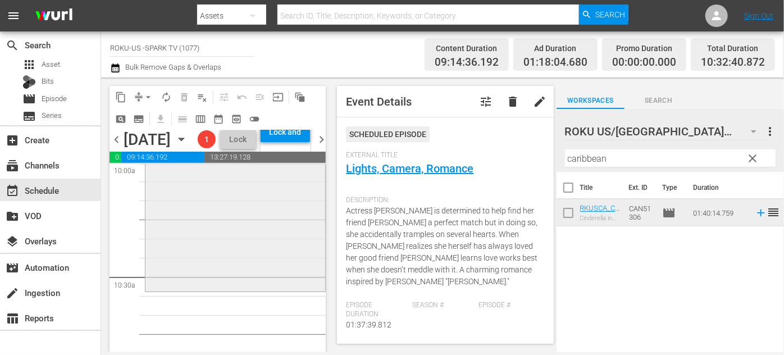
scroll to position [2297, 0]
drag, startPoint x: 605, startPoint y: 159, endPoint x: 451, endPoint y: 161, distance: 153.9
click at [451, 161] on div "content_copy compress arrow_drop_down autorenew_outlined delete_forever_outline…" at bounding box center [442, 214] width 683 height 275
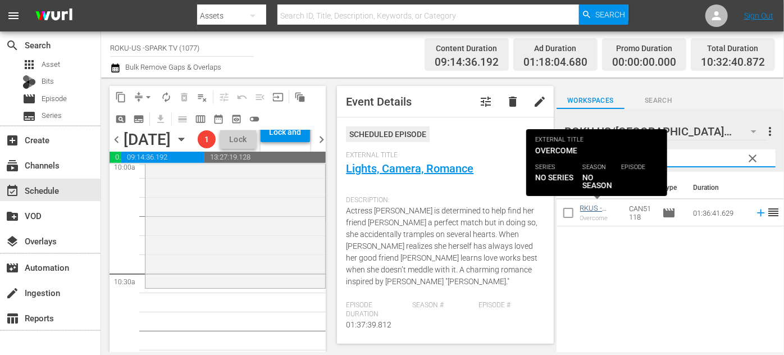
type input "overcome"
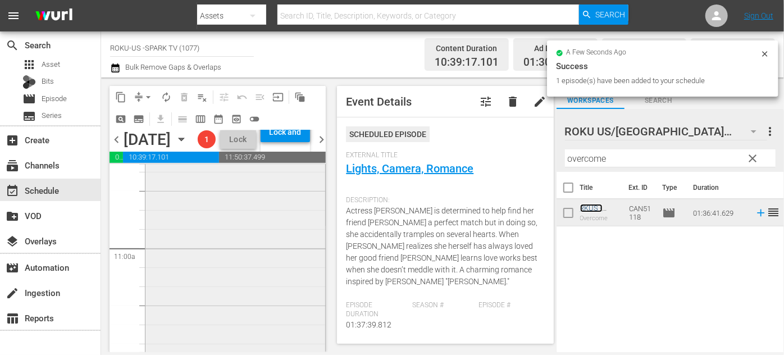
scroll to position [2654, 0]
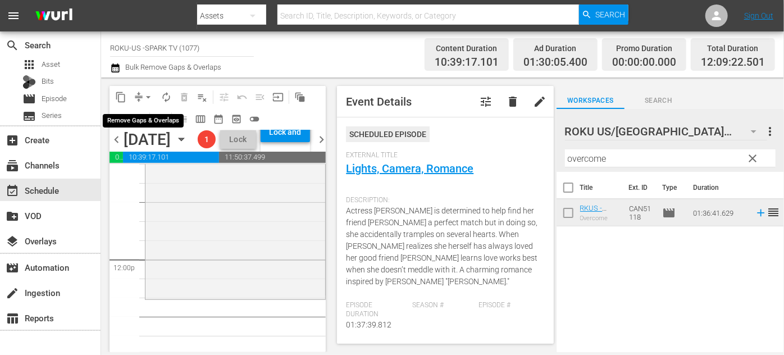
click at [148, 94] on span "arrow_drop_down" at bounding box center [148, 97] width 11 height 11
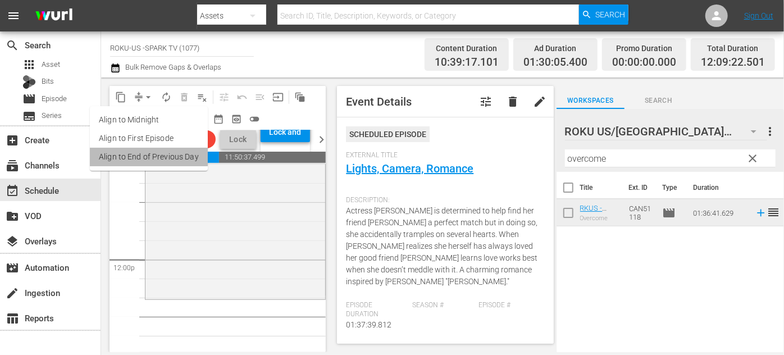
click at [156, 148] on li "Align to End of Previous Day" at bounding box center [149, 157] width 118 height 19
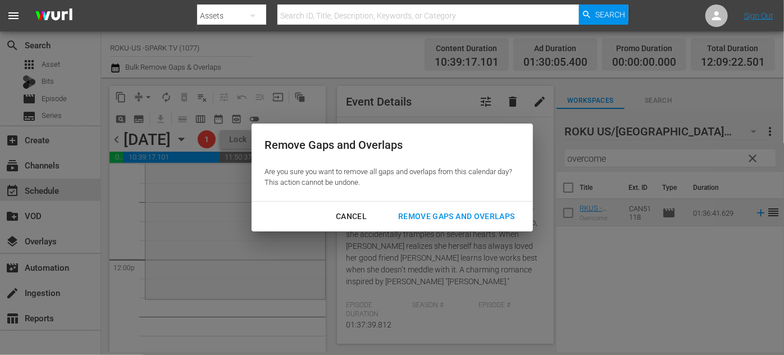
click at [479, 212] on div "Remove Gaps and Overlaps" at bounding box center [456, 216] width 134 height 14
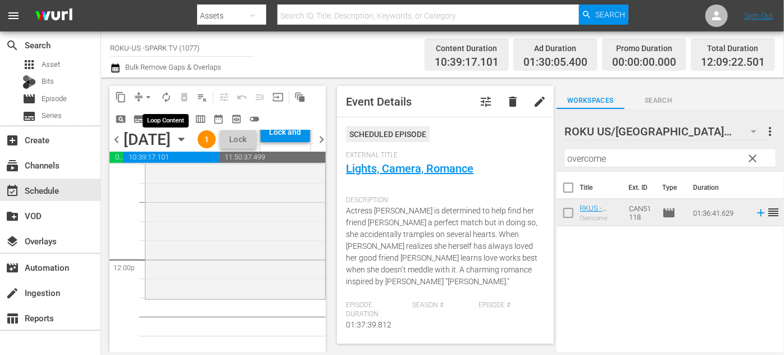
click at [172, 94] on button "autorenew_outlined" at bounding box center [166, 97] width 18 height 18
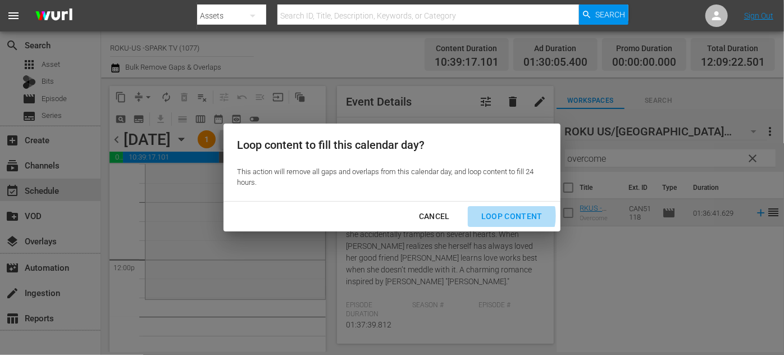
click at [504, 216] on div "Loop Content" at bounding box center [511, 216] width 79 height 14
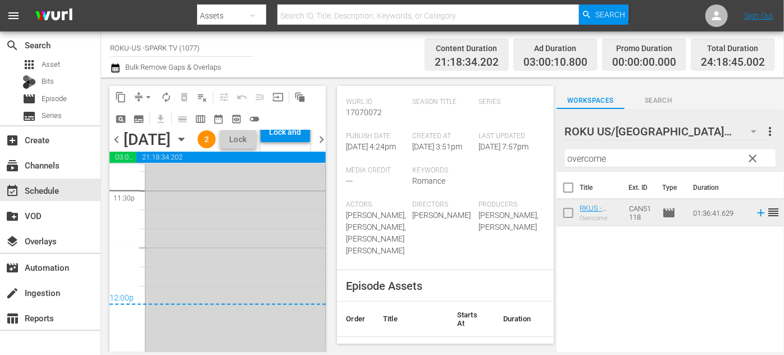
scroll to position [5360, 0]
click at [304, 142] on div "Lock and Publish" at bounding box center [285, 132] width 38 height 20
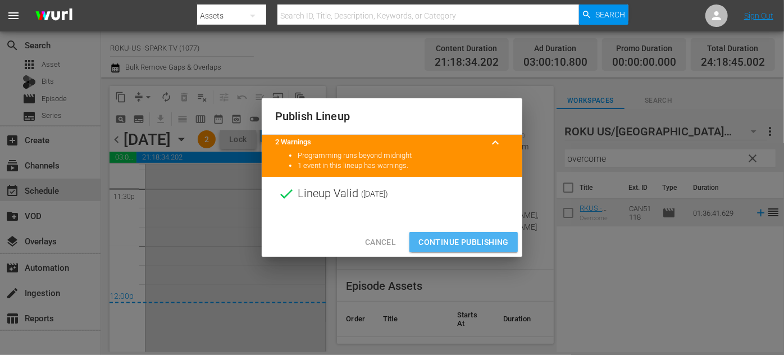
click at [464, 236] on span "Continue Publishing" at bounding box center [463, 242] width 90 height 14
